Goal: Feedback & Contribution: Submit feedback/report problem

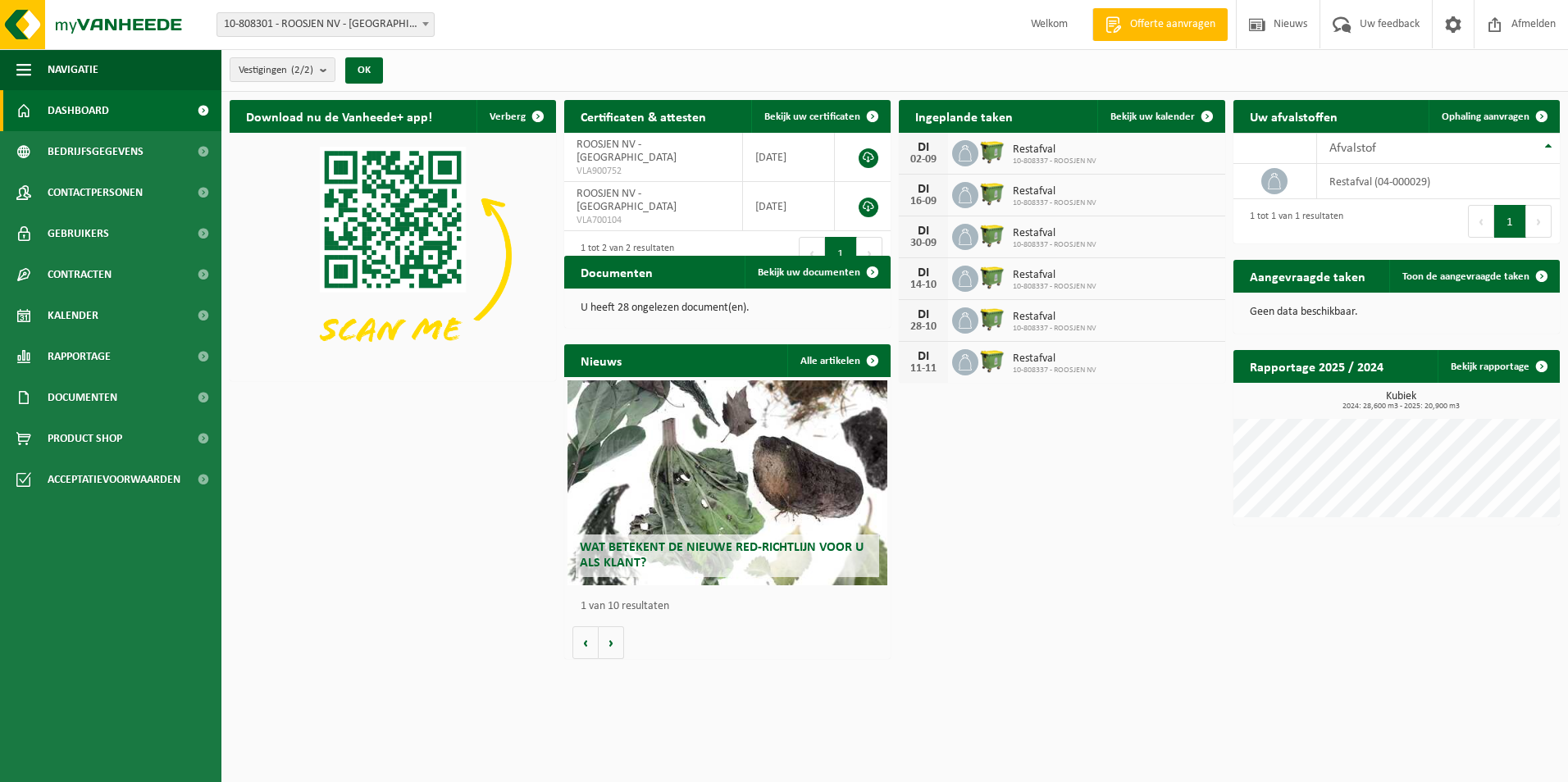
click at [1026, 154] on span "Restafval" at bounding box center [1054, 150] width 84 height 13
click at [1148, 111] on span "Bekijk uw kalender" at bounding box center [1152, 116] width 85 height 11
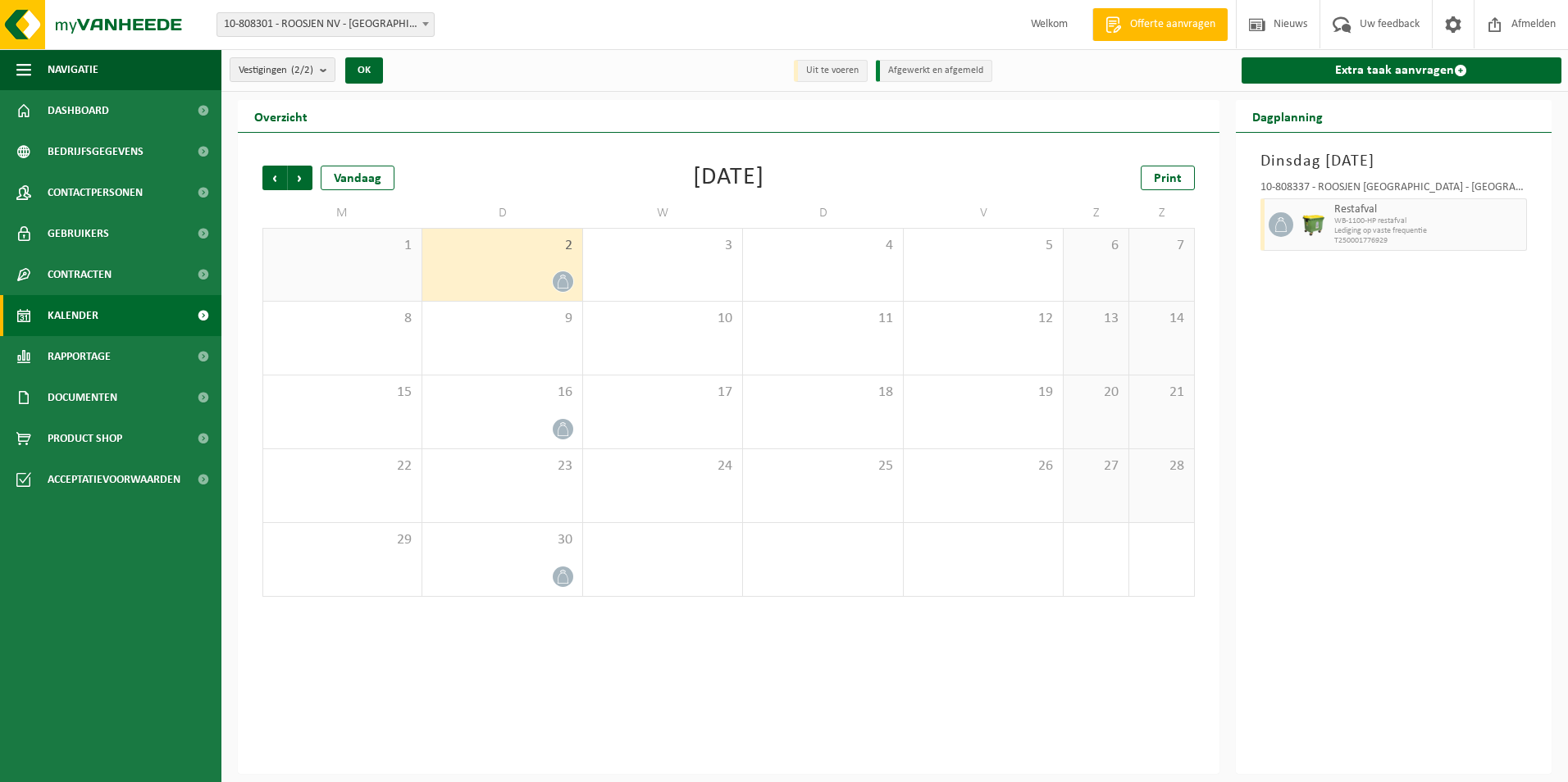
click at [663, 683] on div "Vorige Volgende Vandaag September 2025 Print M D W D V Z Z 1 2 3 4 5 6 7 8 9 10…" at bounding box center [728, 453] width 981 height 641
click at [687, 344] on div "10" at bounding box center [662, 338] width 159 height 73
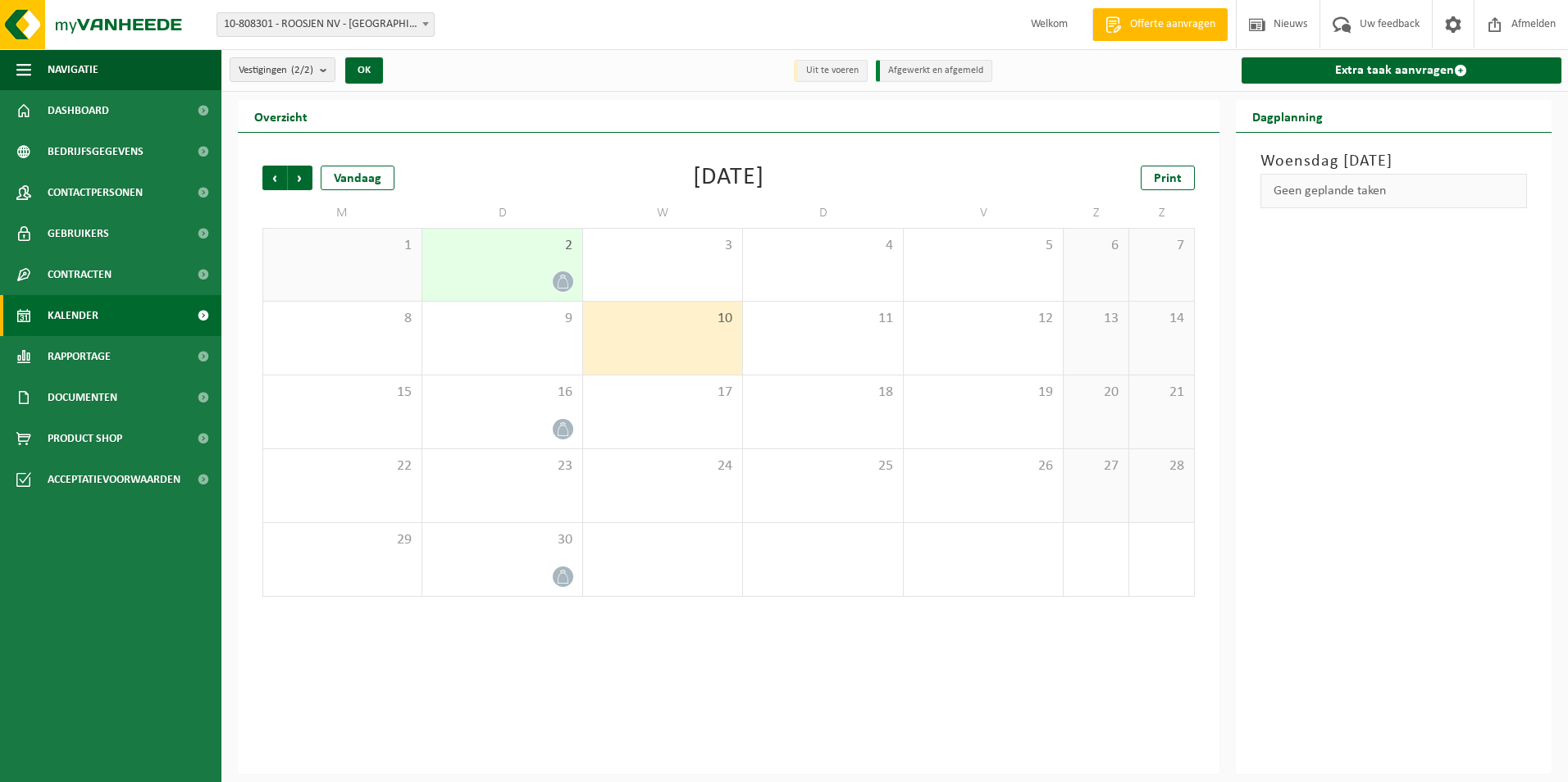
click at [464, 275] on div at bounding box center [501, 282] width 142 height 22
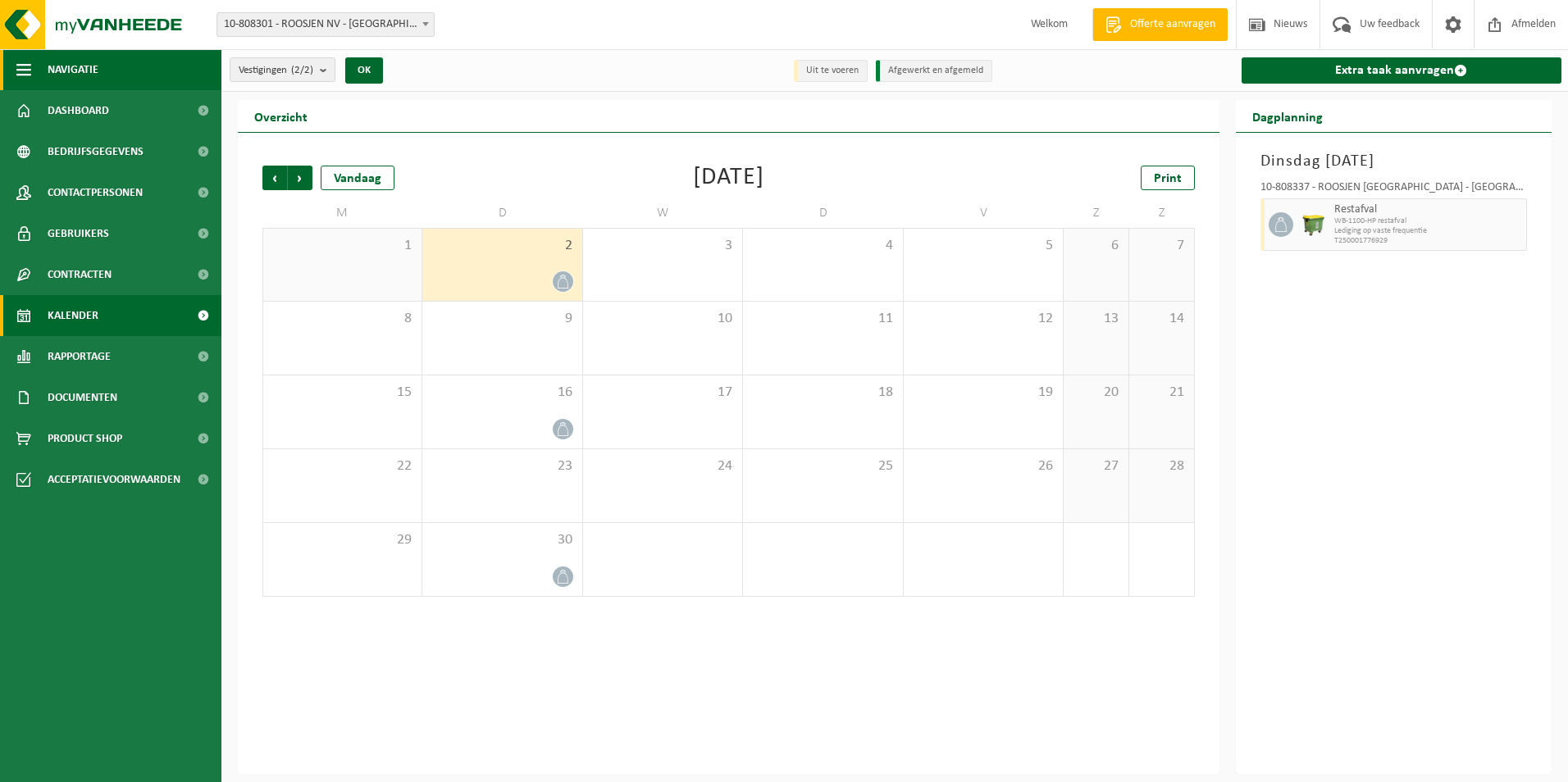
click at [89, 72] on span "Navigatie" at bounding box center [73, 70] width 51 height 41
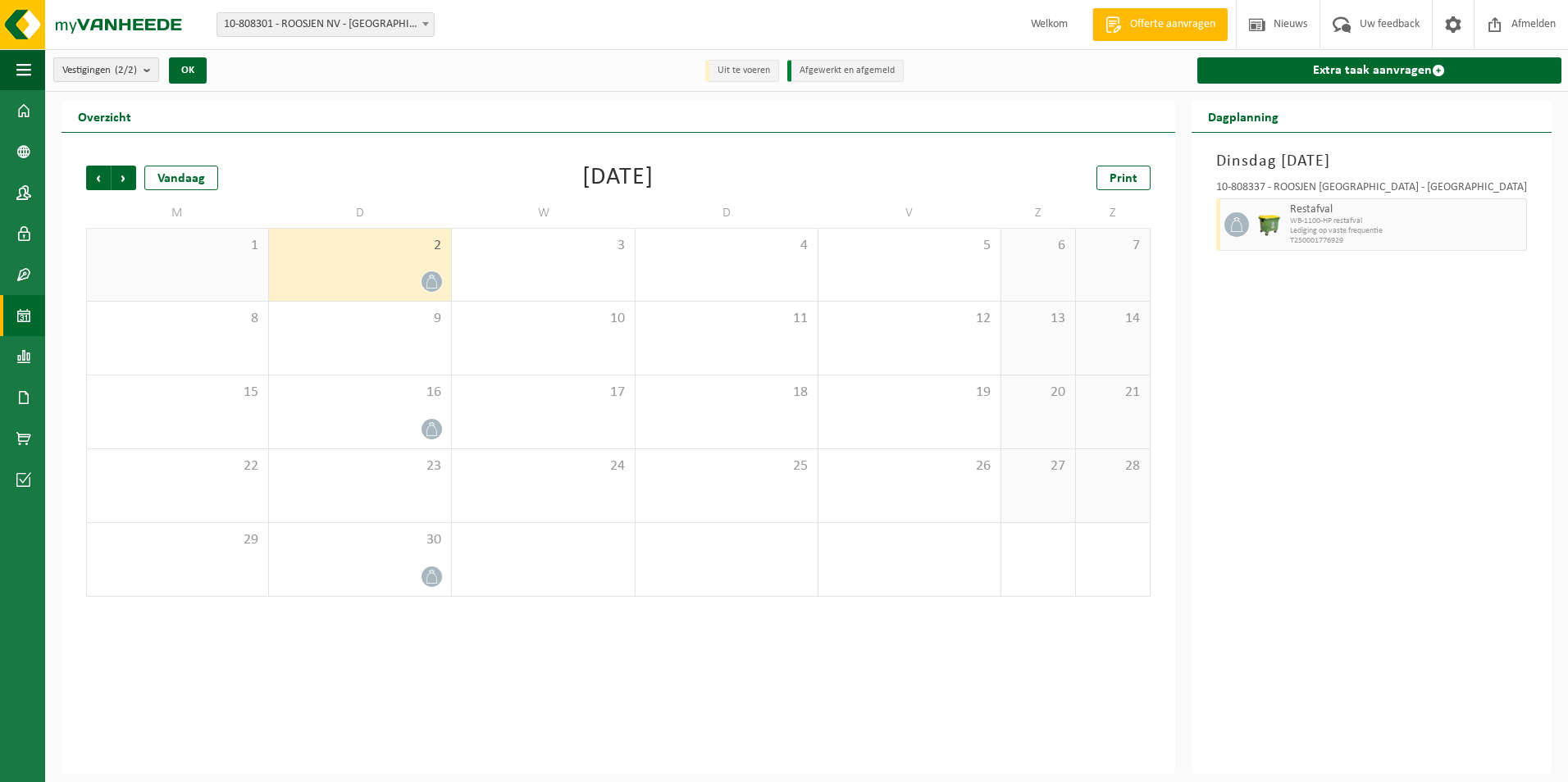
click at [91, 72] on span "Vestigingen (2/2)" at bounding box center [100, 71] width 75 height 25
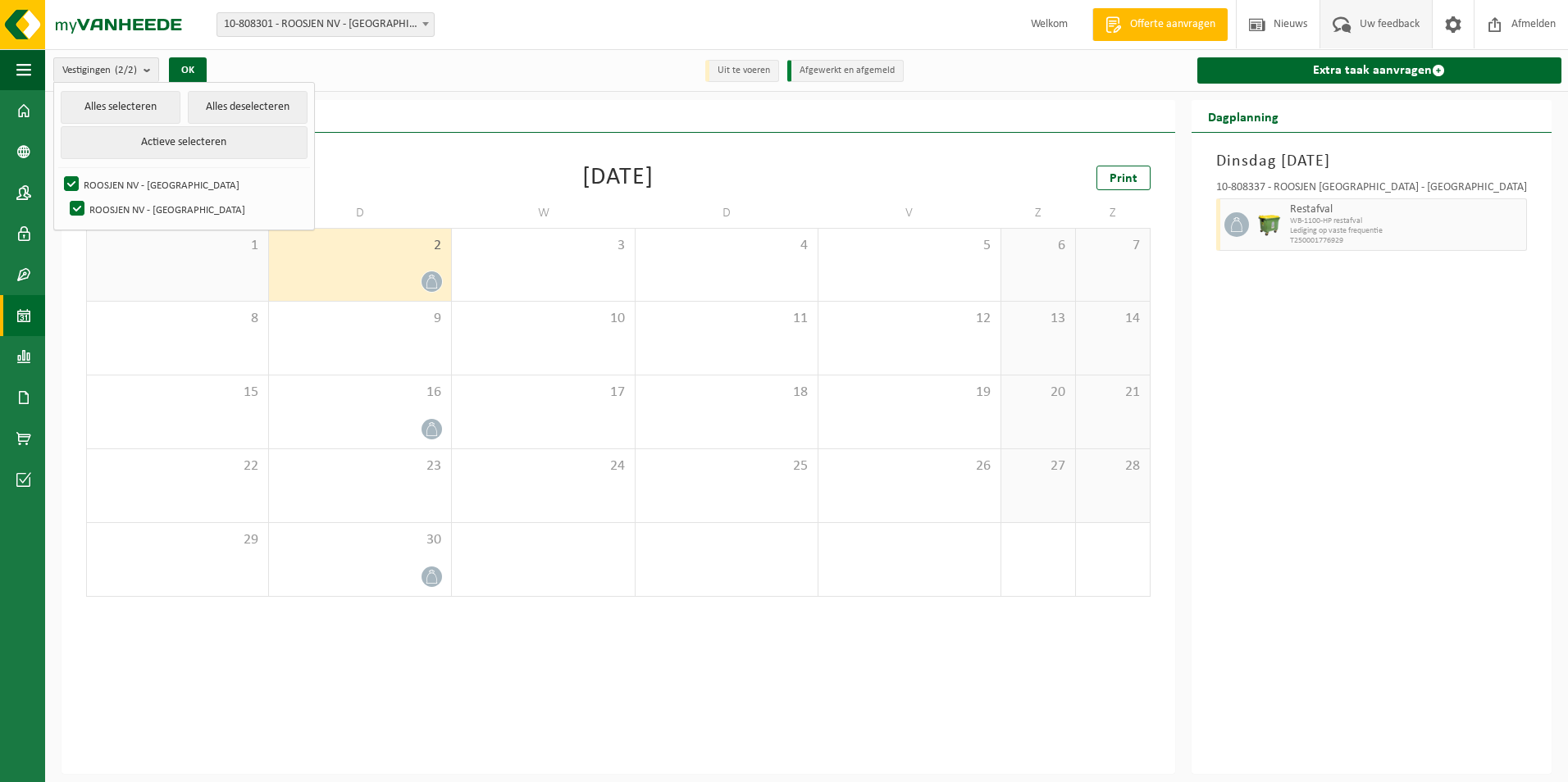
click at [1375, 35] on span "Uw feedback" at bounding box center [1389, 24] width 68 height 49
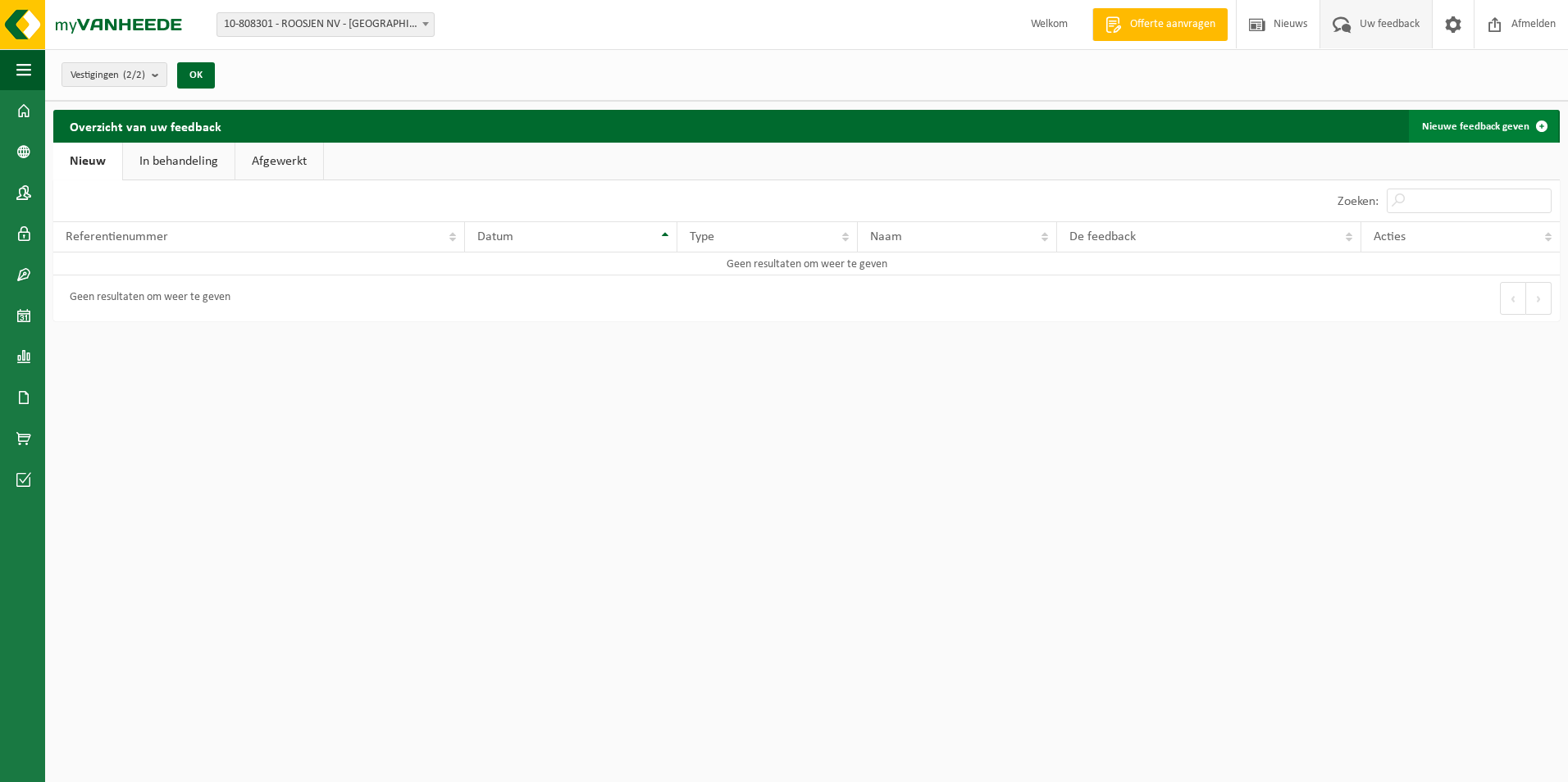
click at [1542, 126] on span at bounding box center [1542, 126] width 33 height 33
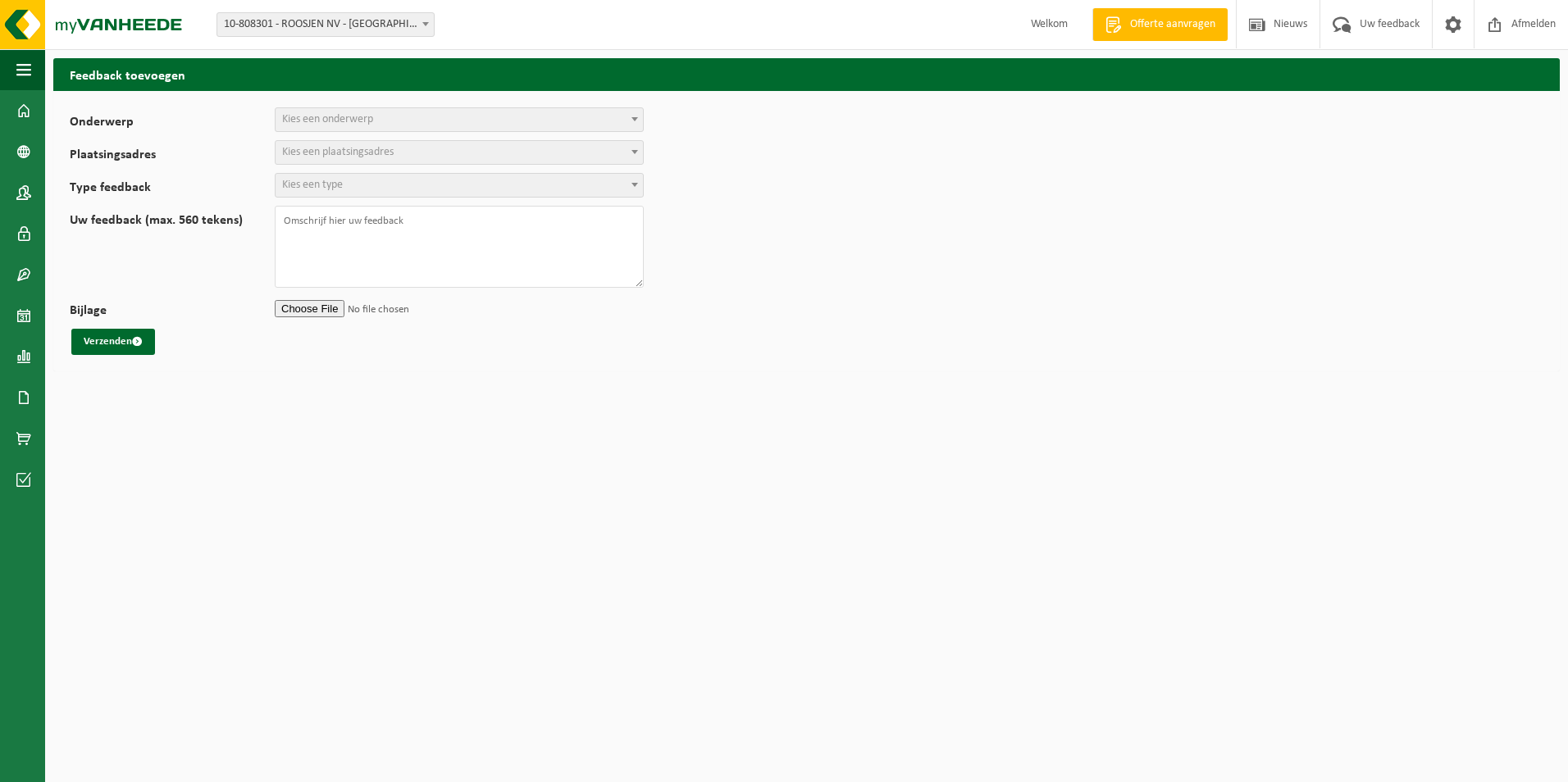
select select
click at [324, 113] on span "Kies een onderwerp" at bounding box center [328, 119] width 91 height 12
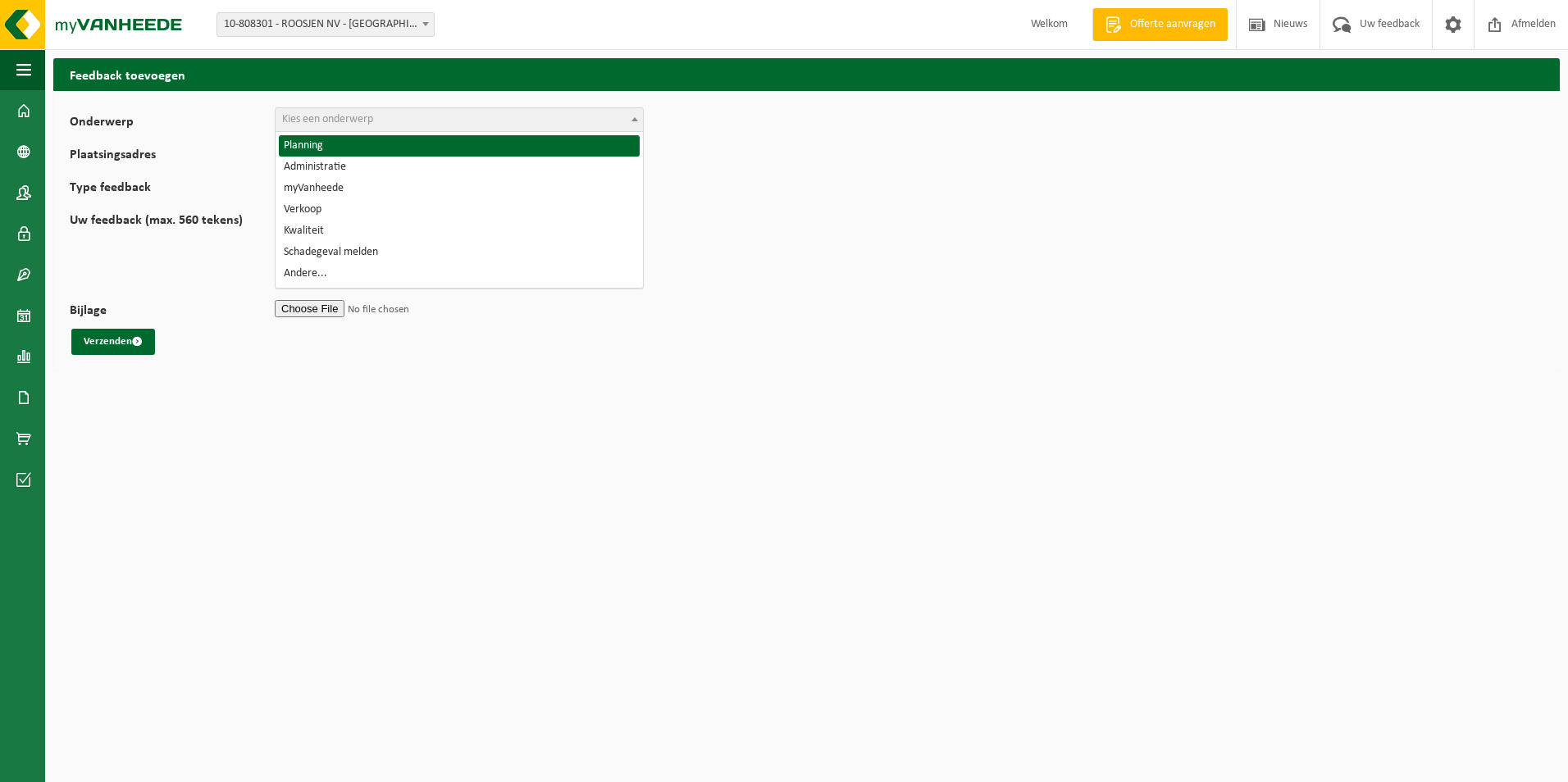
select select "1"
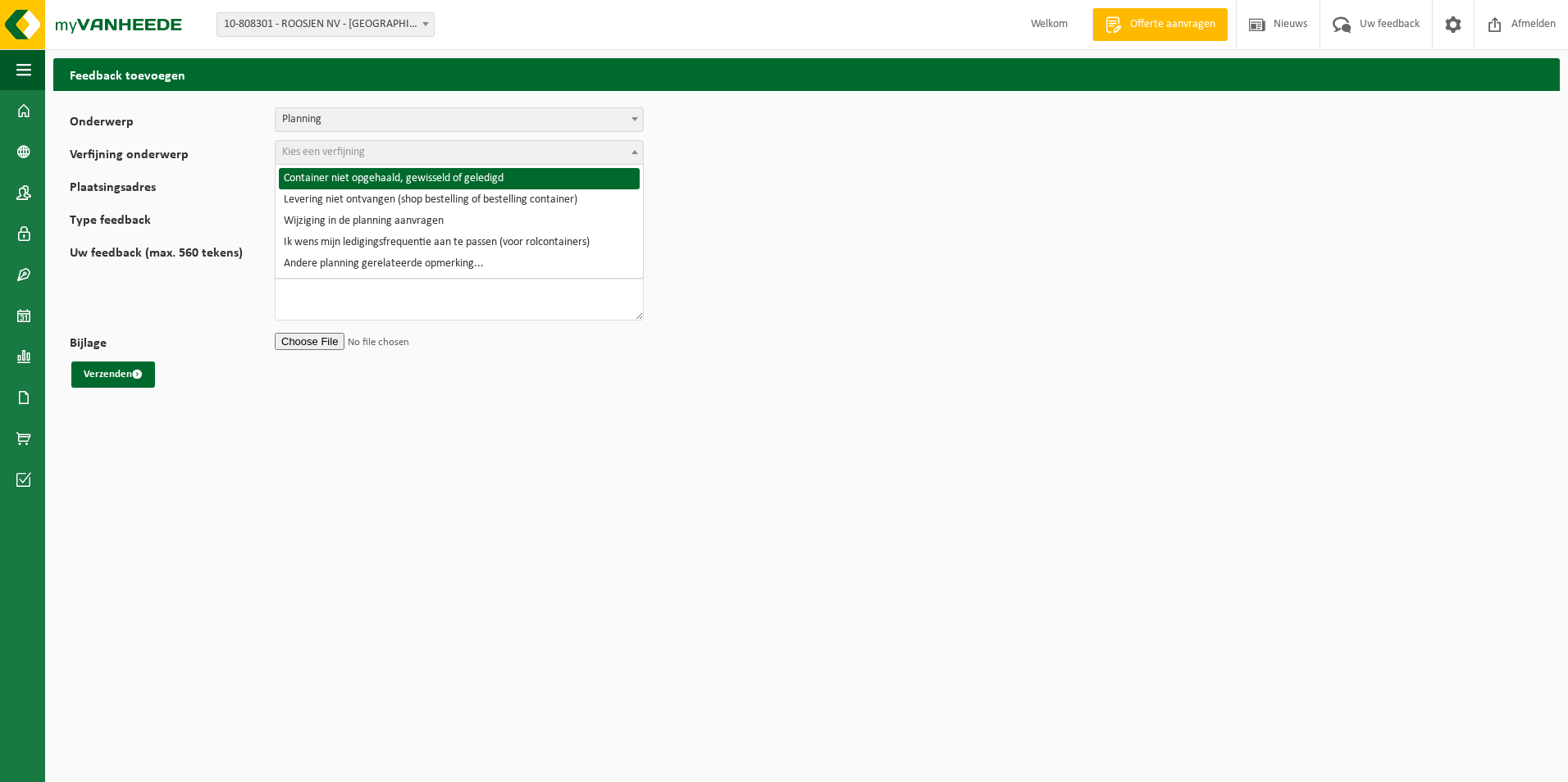
click at [320, 146] on span "Kies een verfijning" at bounding box center [323, 151] width 83 height 12
select select "2"
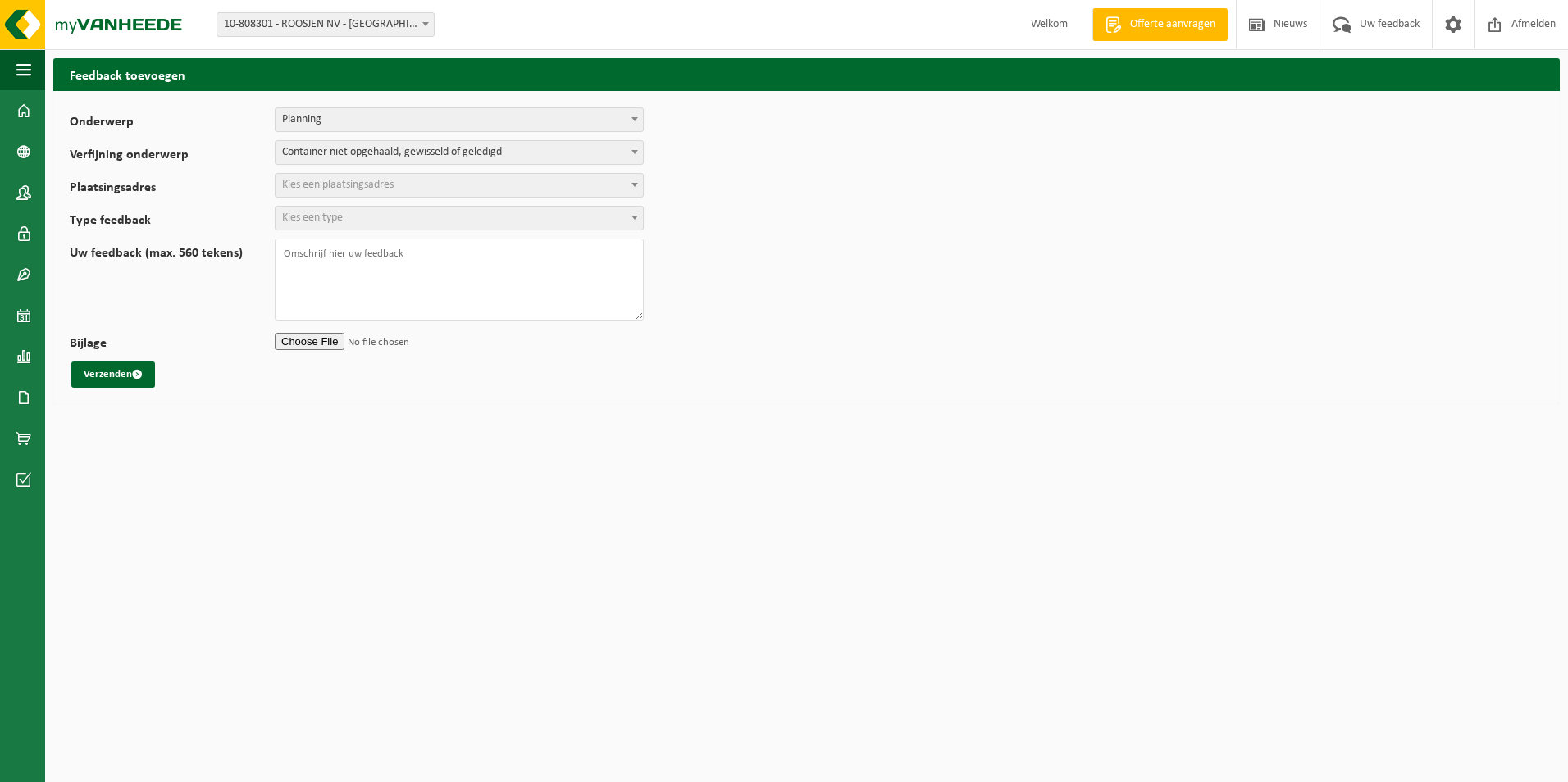
click at [348, 180] on span "Kies een plaatsingsadres" at bounding box center [337, 184] width 111 height 12
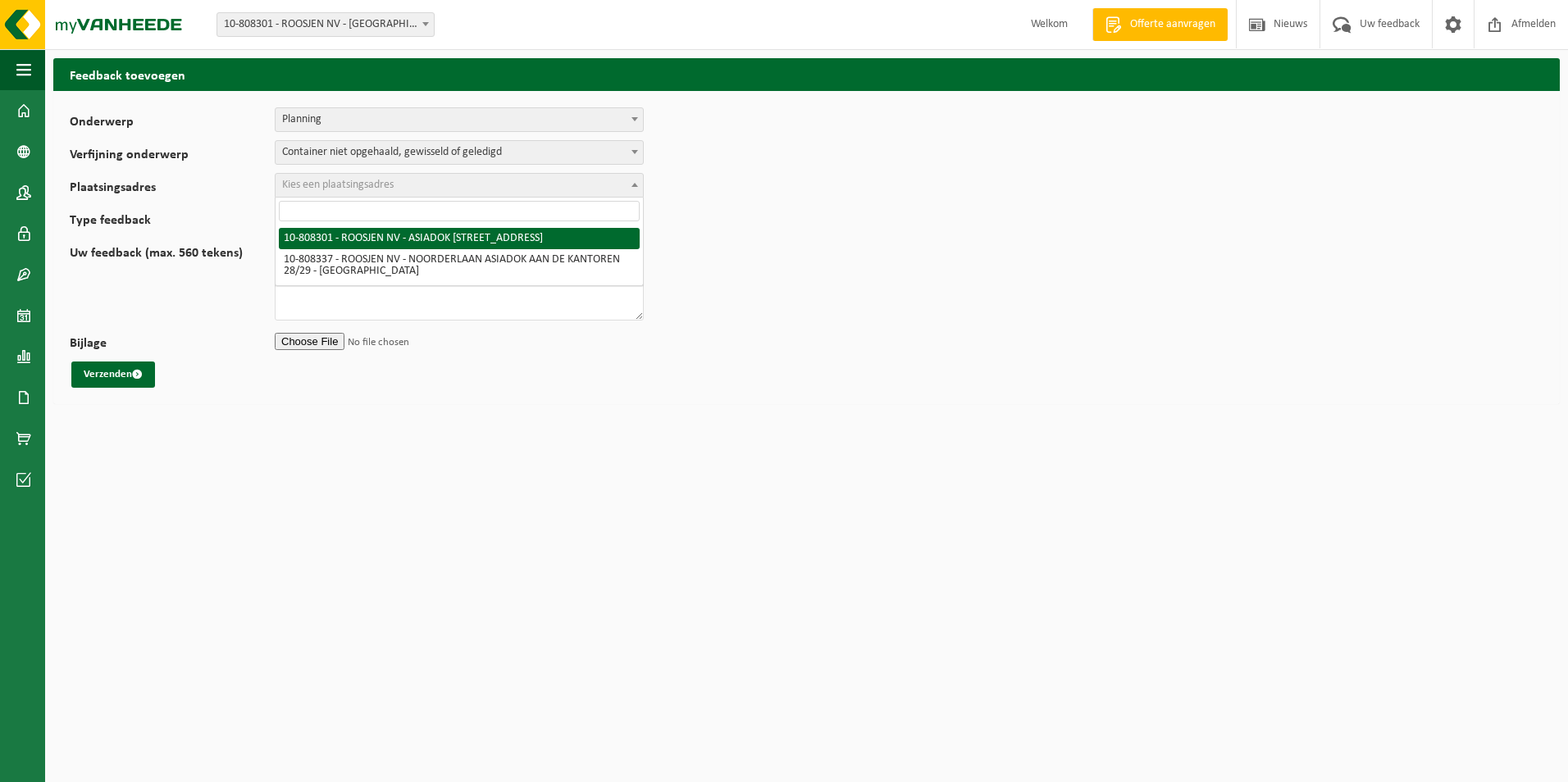
select select "86058"
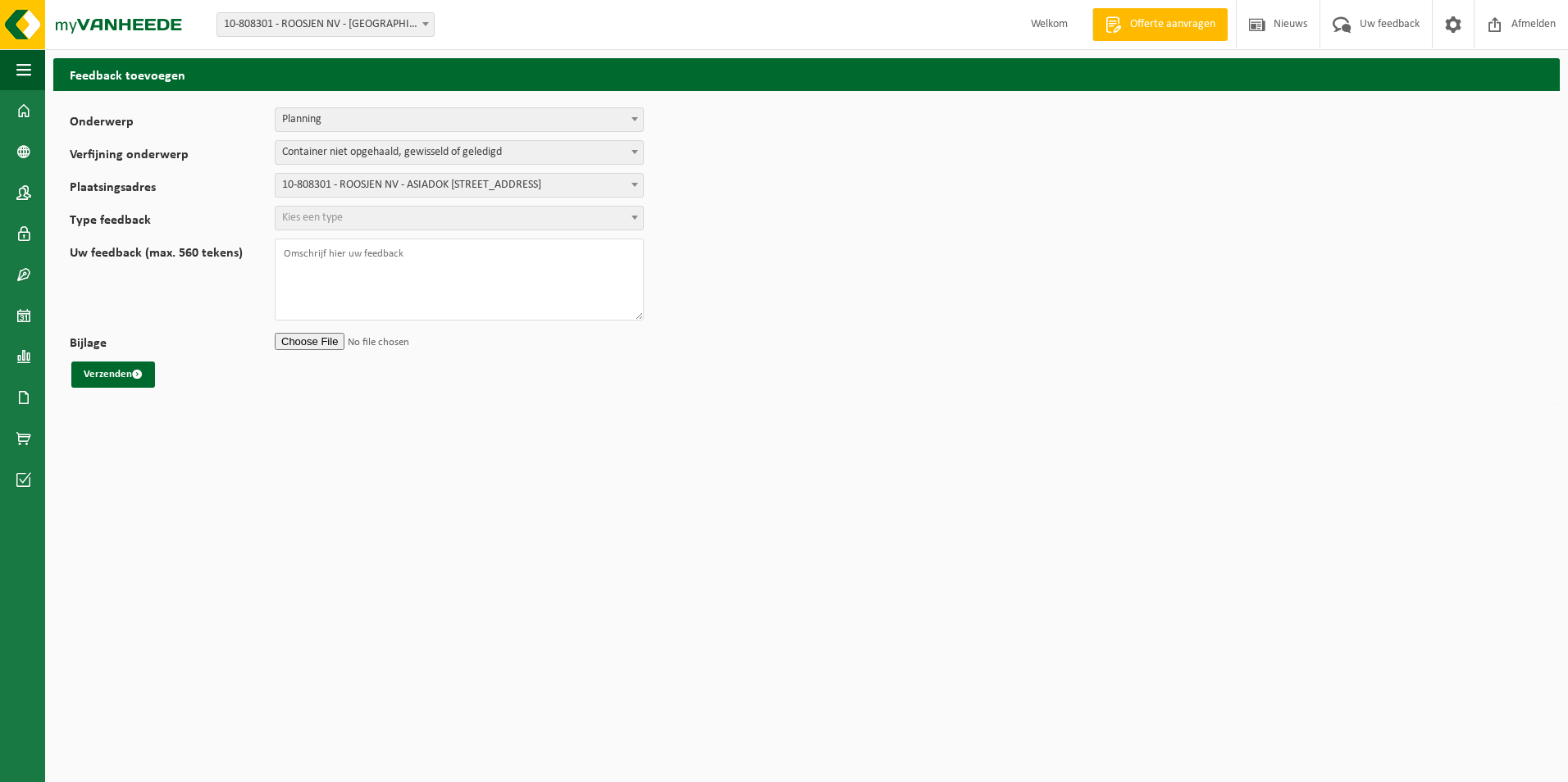
click at [337, 215] on span "Kies een type" at bounding box center [313, 217] width 61 height 12
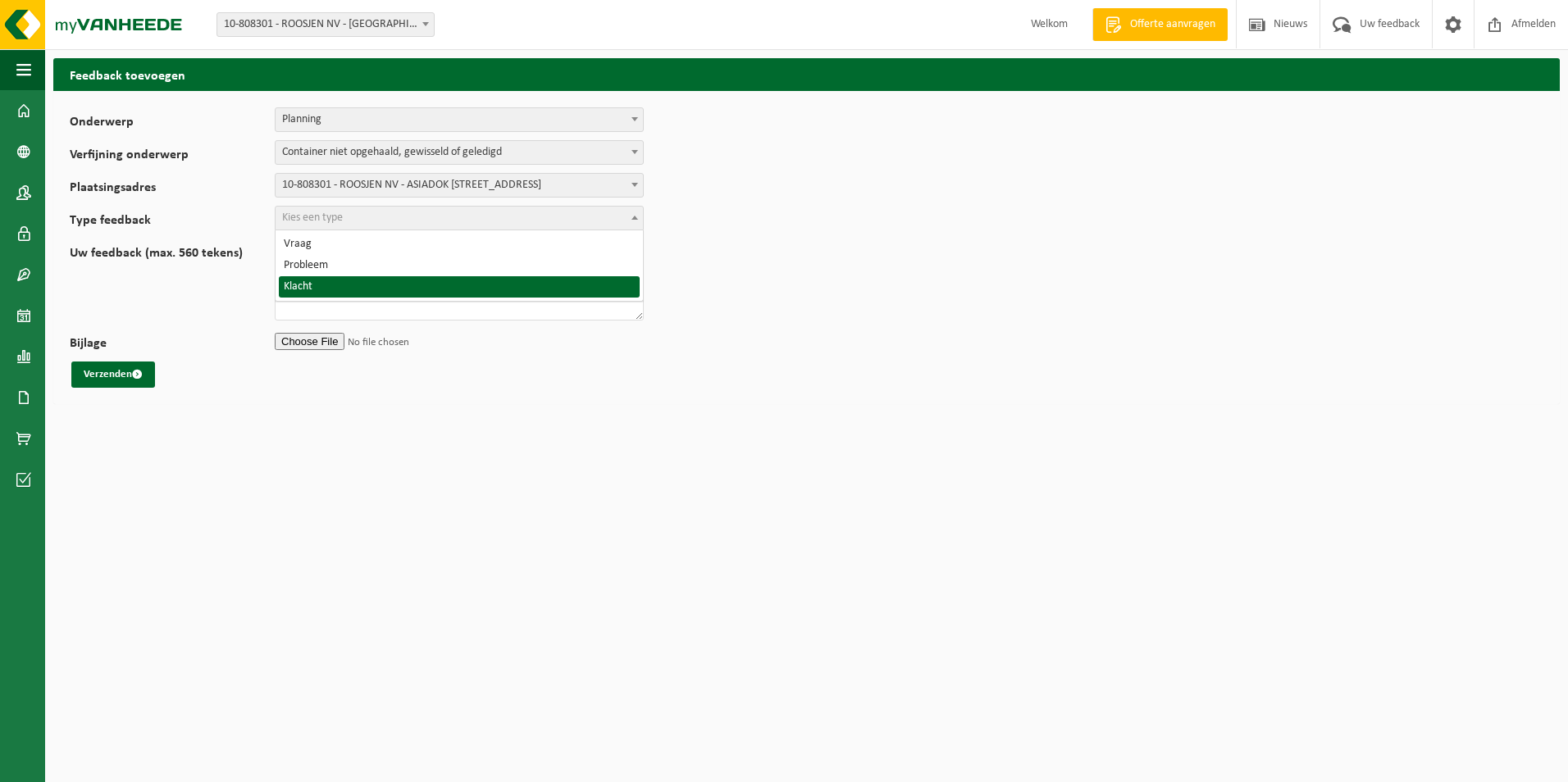
select select "COM"
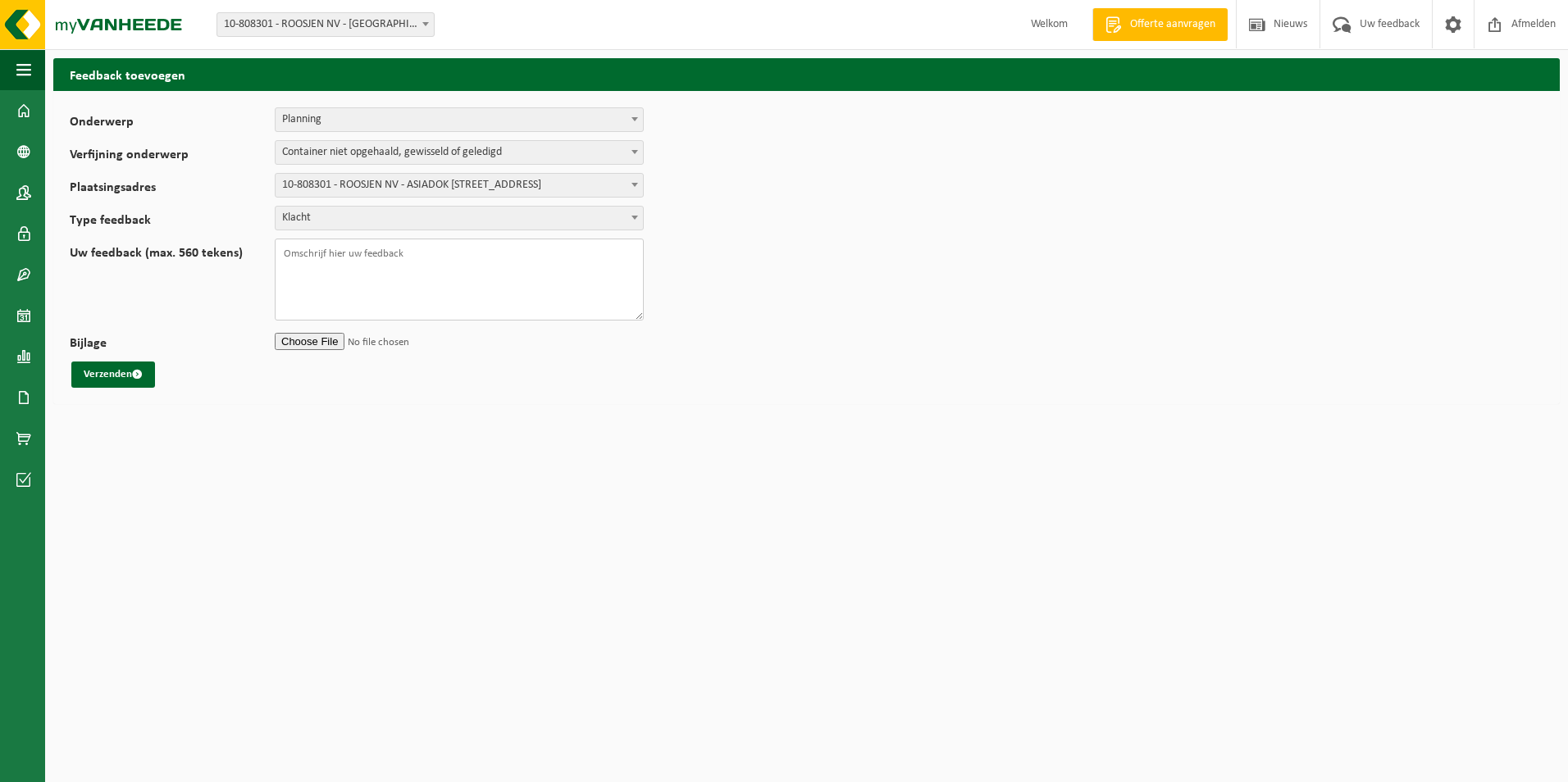
click at [305, 259] on textarea "Uw feedback (max. 560 tekens)" at bounding box center [459, 280] width 369 height 82
type textarea "Beste Weer staat er in de planning dat onze container geledigd is echter is dit…"
click at [119, 383] on button "Verzenden" at bounding box center [114, 375] width 84 height 26
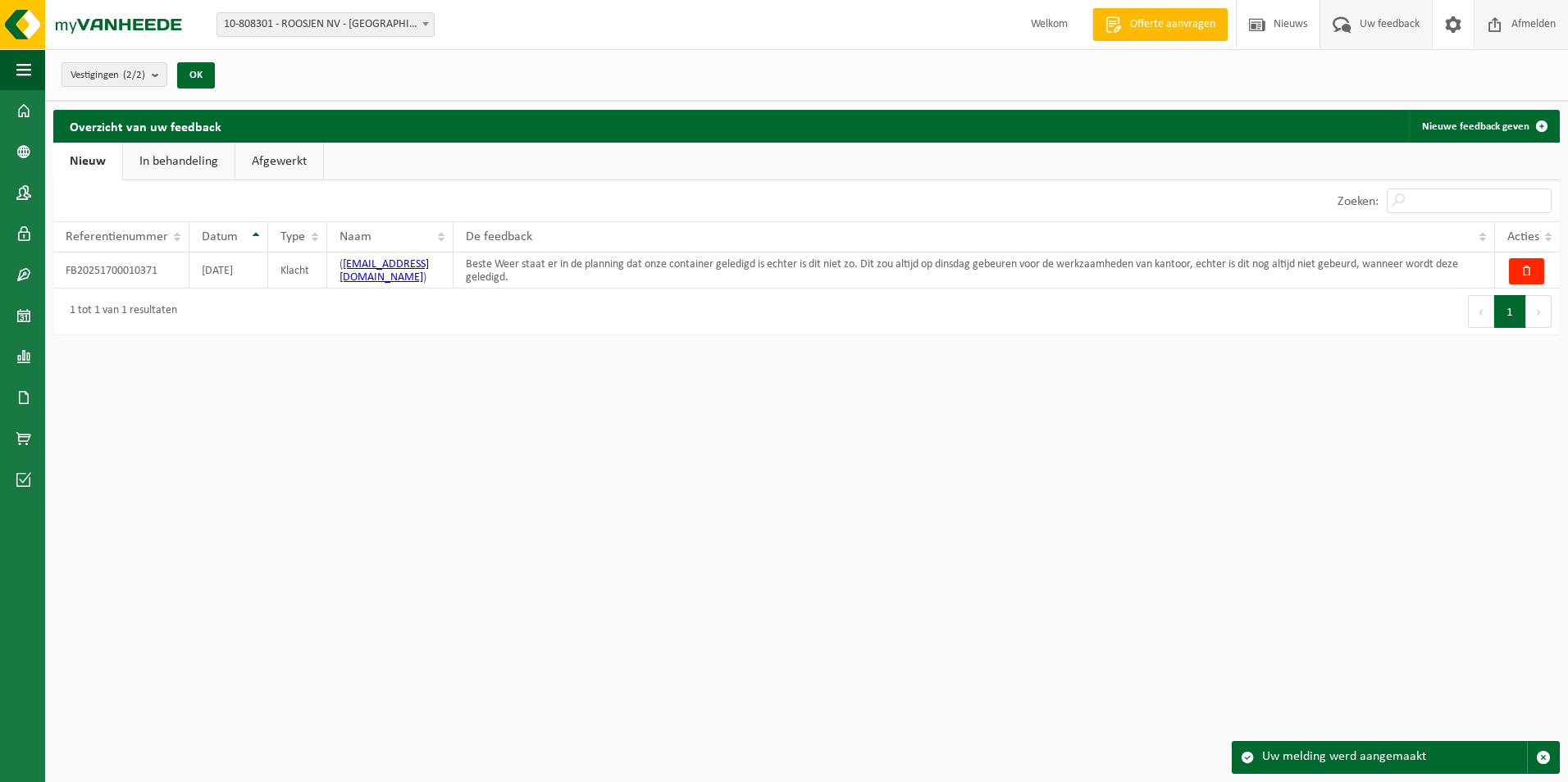
click at [1529, 27] on span "Afmelden" at bounding box center [1533, 24] width 53 height 49
